Goal: Information Seeking & Learning: Learn about a topic

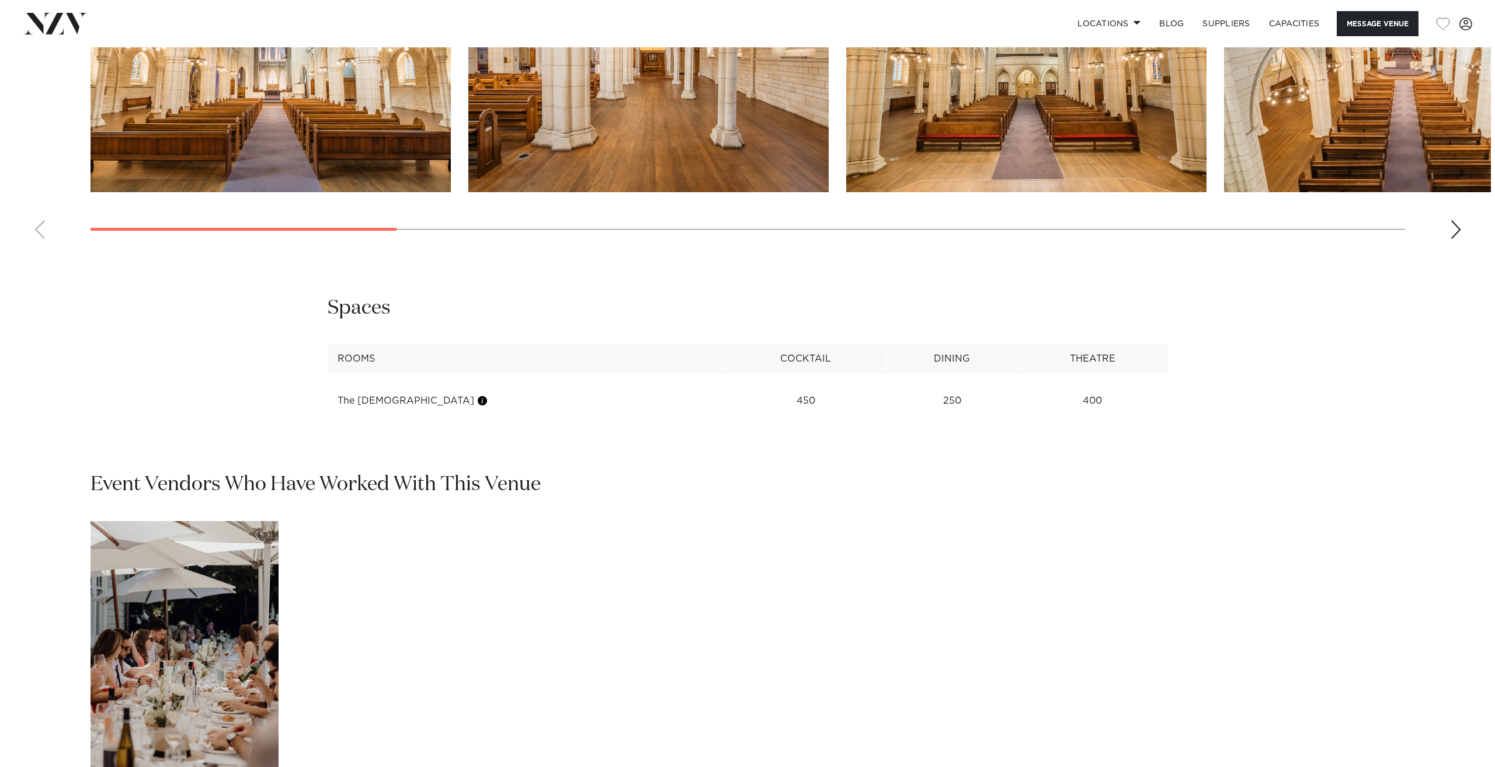
scroll to position [1197, 0]
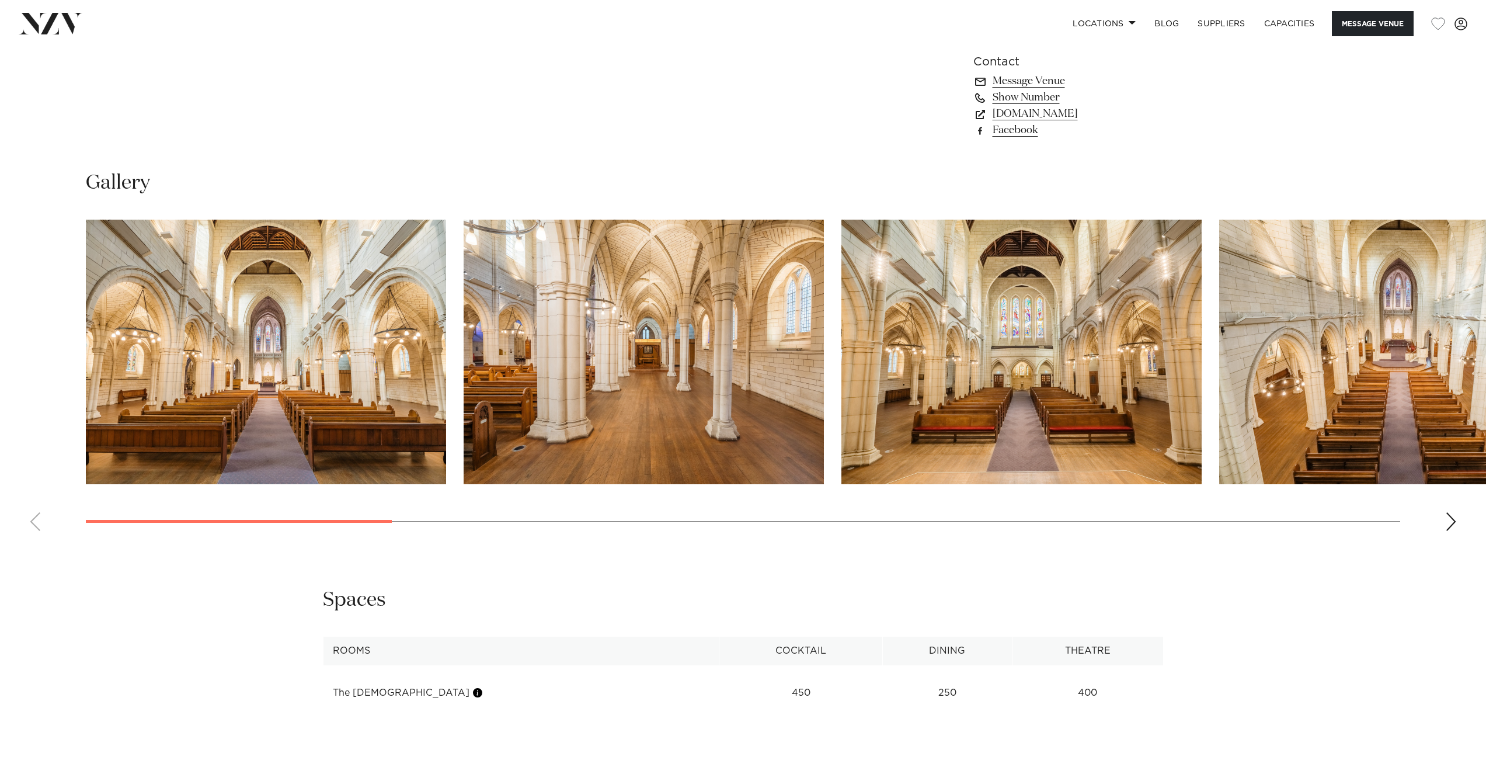
click at [697, 329] on img "2 / 15" at bounding box center [644, 352] width 360 height 265
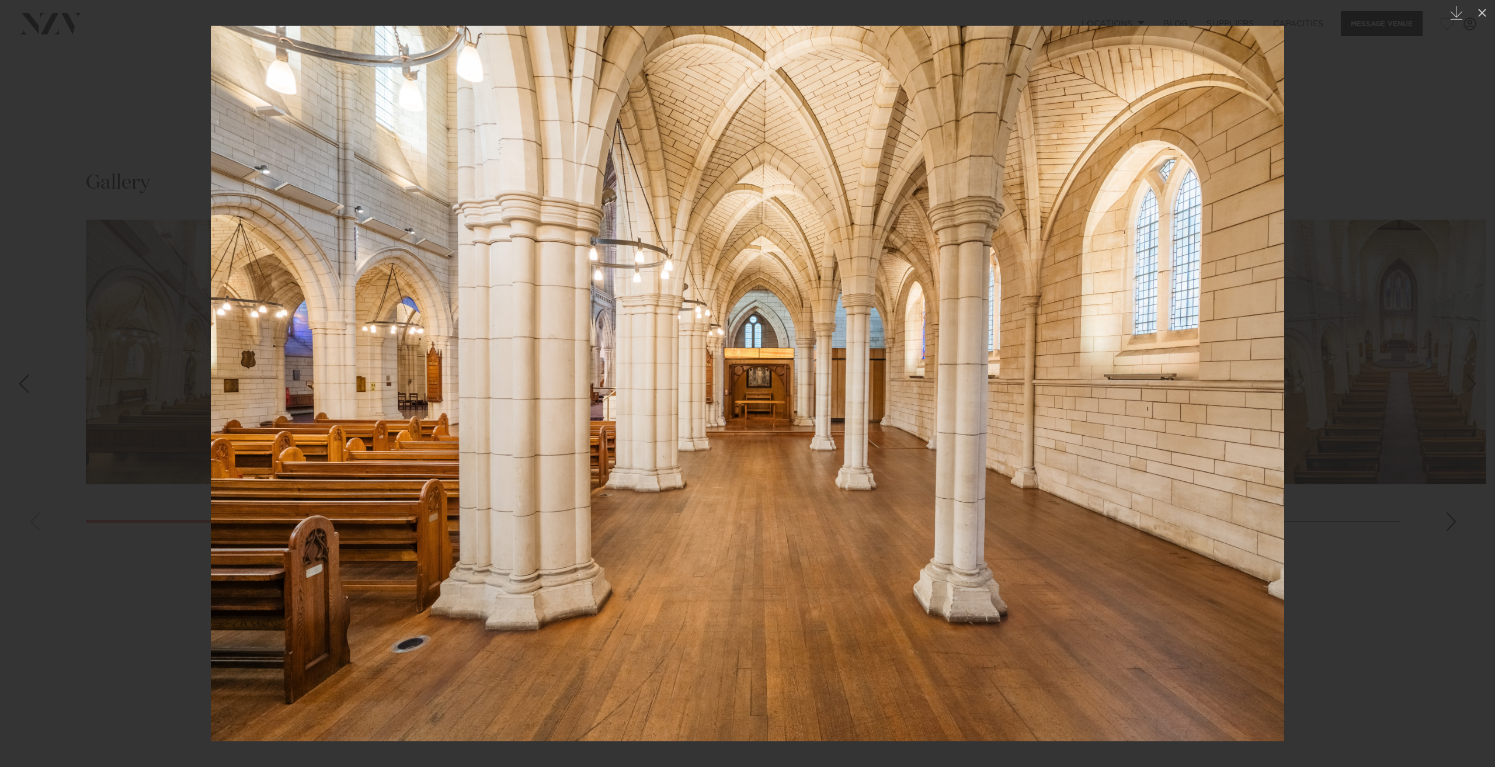
click at [1207, 463] on img at bounding box center [747, 383] width 1073 height 715
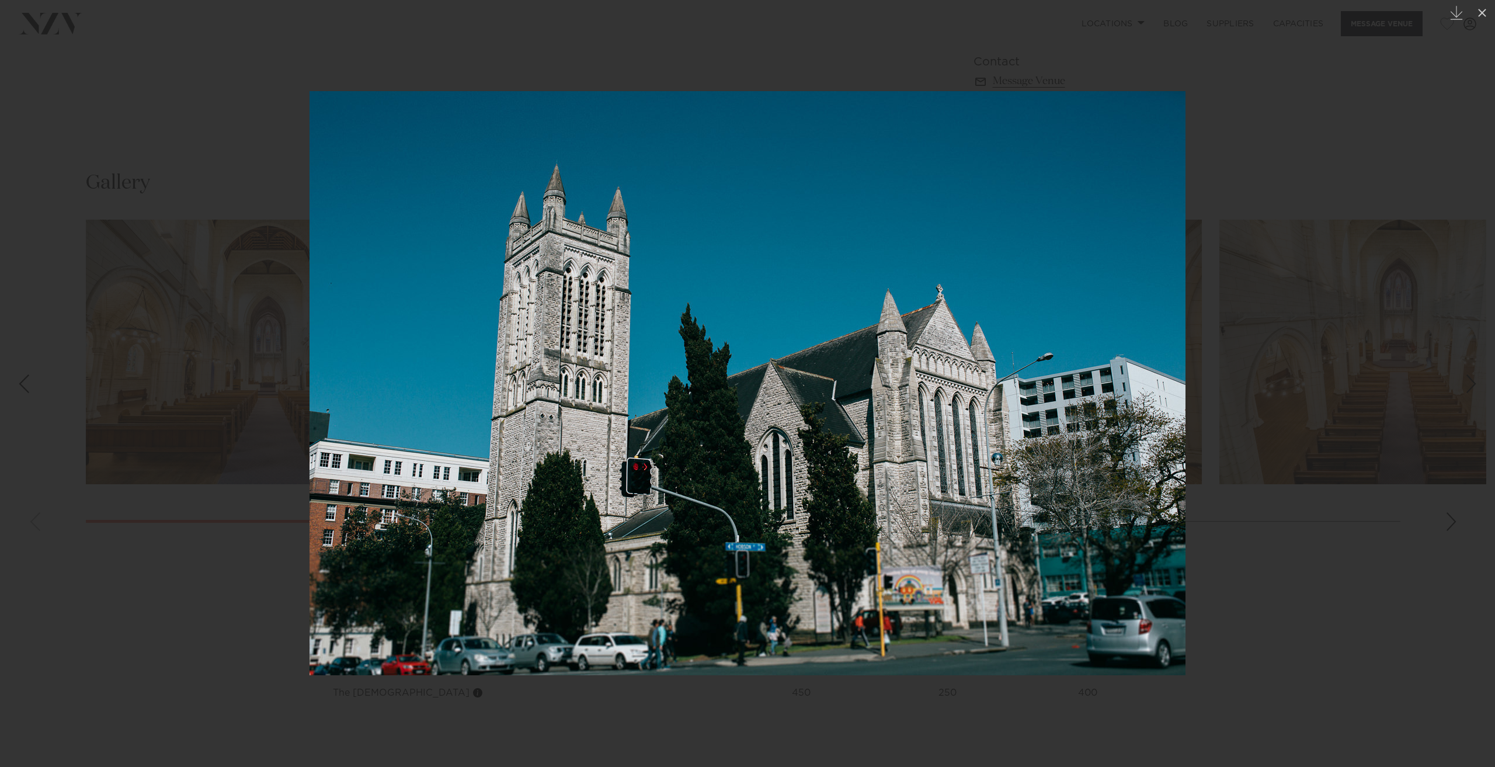
click at [73, 295] on div at bounding box center [747, 383] width 1495 height 767
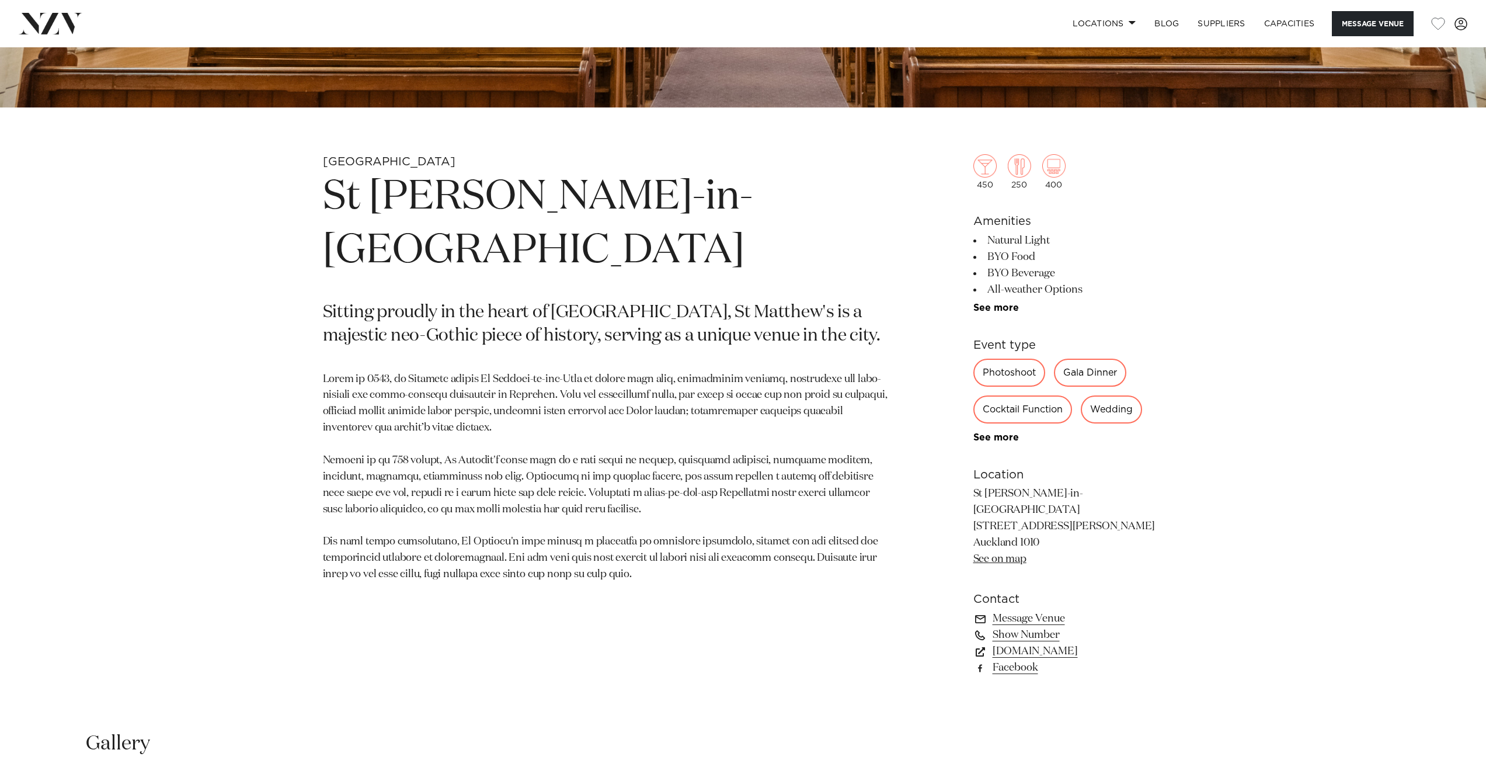
scroll to position [642, 0]
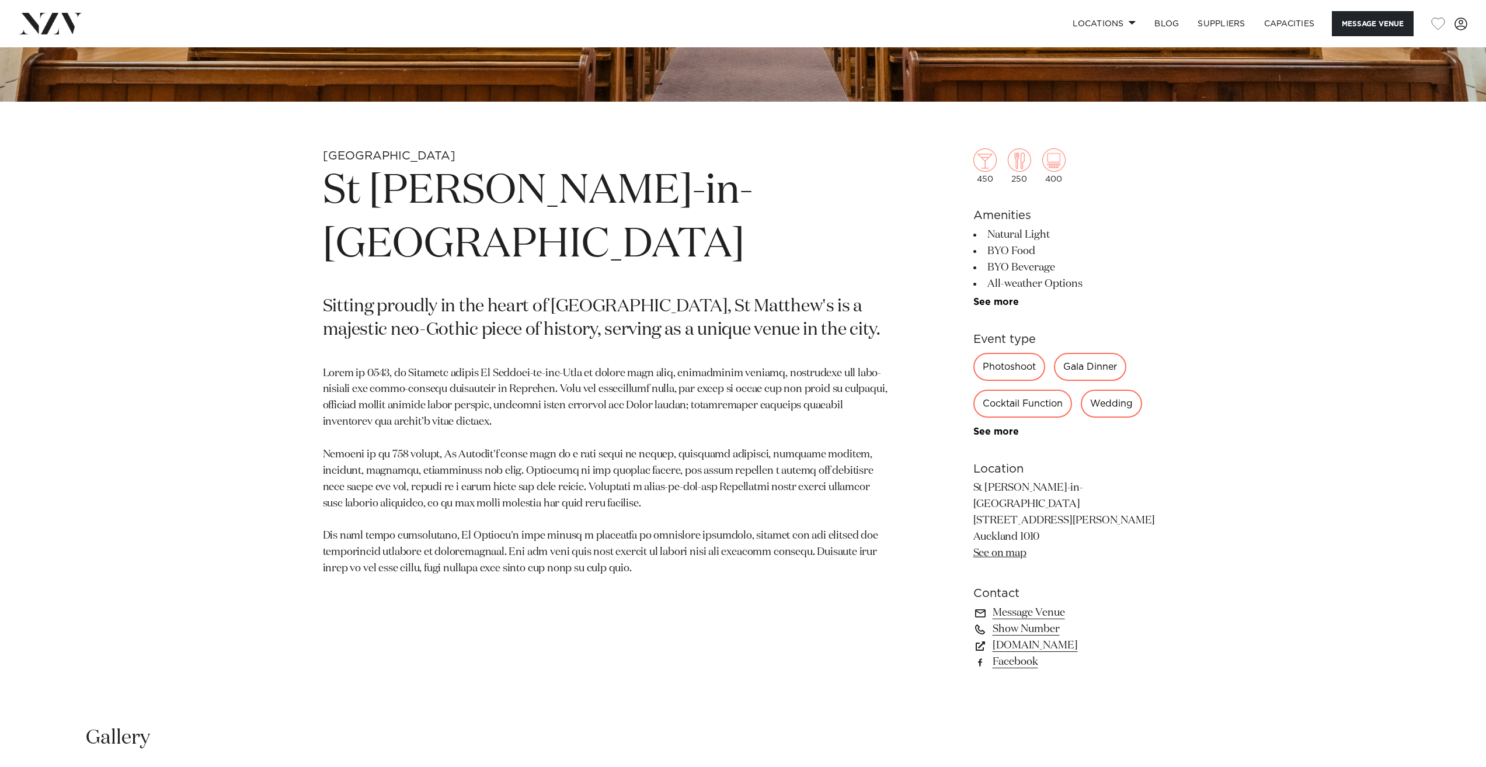
click at [1121, 409] on div "Wedding" at bounding box center [1111, 404] width 61 height 28
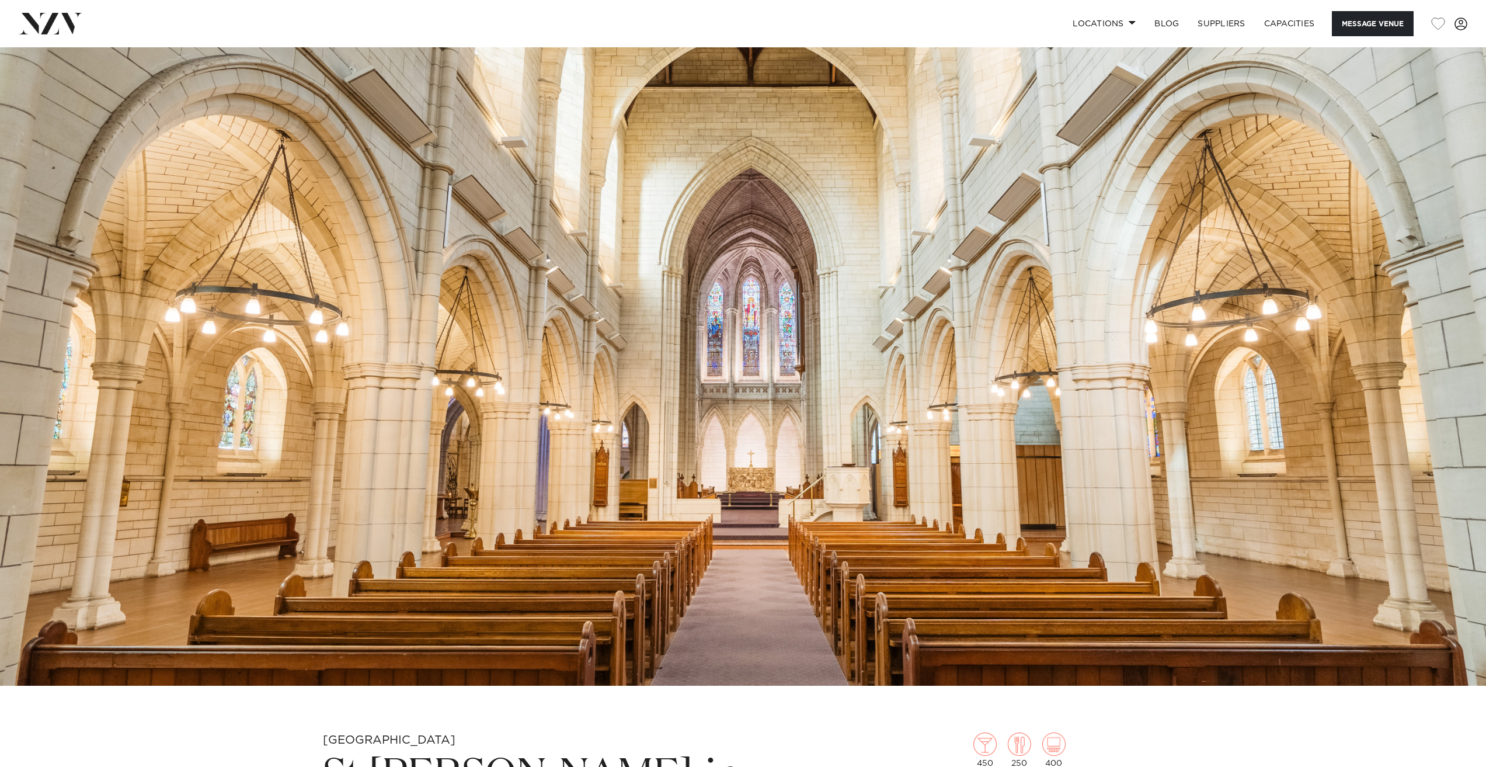
scroll to position [0, 0]
